Goal: Task Accomplishment & Management: Complete application form

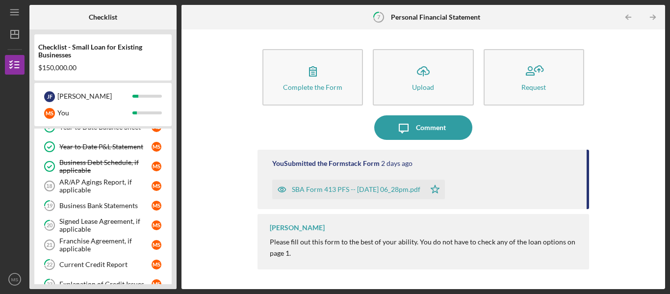
scroll to position [308, 0]
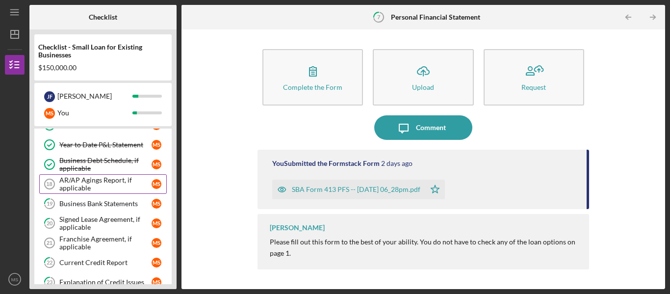
click at [106, 186] on div "AR/AP Agings Report, if applicable" at bounding box center [105, 184] width 92 height 16
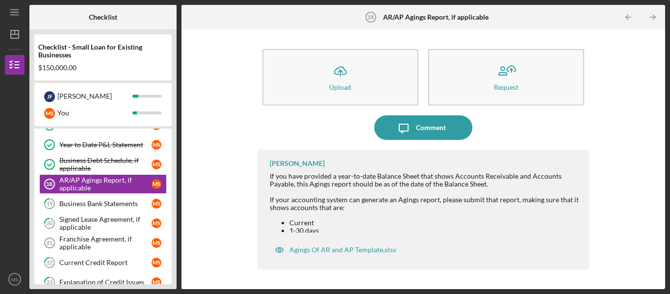
click at [226, 139] on div "Icon/Upload Upload Request Icon/Message Comment Domonique Simpson If you have p…" at bounding box center [423, 159] width 474 height 250
click at [336, 117] on div "Icon/Message Comment" at bounding box center [422, 127] width 331 height 25
click at [324, 198] on div "If you have provided a year-to-date Balance Sheet that shows Accounts Receivabl…" at bounding box center [424, 226] width 309 height 108
click at [262, 155] on div "Domonique Simpson If you have provided a year-to-date Balance Sheet that shows …" at bounding box center [422, 210] width 331 height 120
click at [114, 165] on div "Business Debt Schedule, if applicable" at bounding box center [105, 164] width 92 height 16
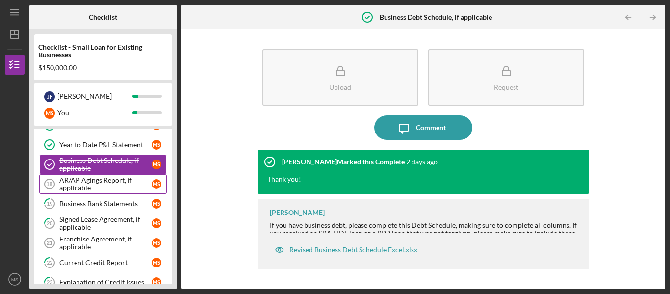
click at [106, 181] on div "AR/AP Agings Report, if applicable" at bounding box center [105, 184] width 92 height 16
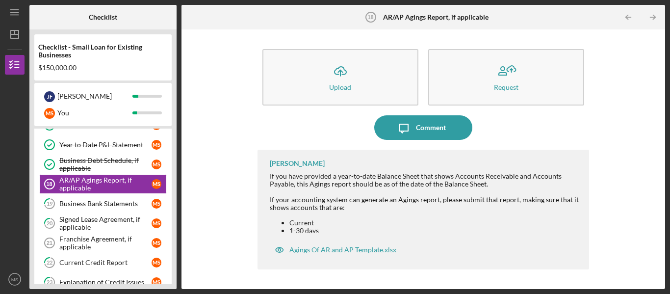
click at [296, 163] on div "[PERSON_NAME]" at bounding box center [297, 163] width 55 height 8
